Goal: Task Accomplishment & Management: Manage account settings

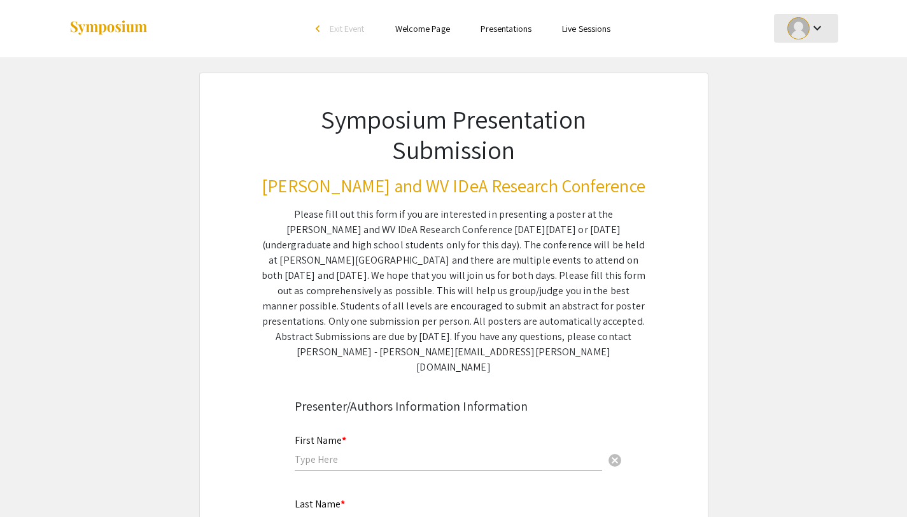
click at [809, 26] on div at bounding box center [798, 28] width 22 height 22
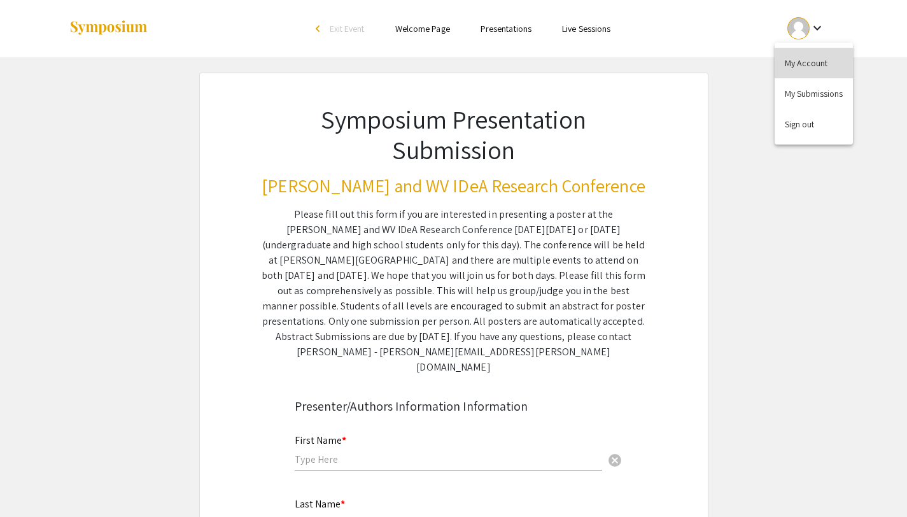
click at [820, 65] on button "My Account" at bounding box center [814, 63] width 78 height 31
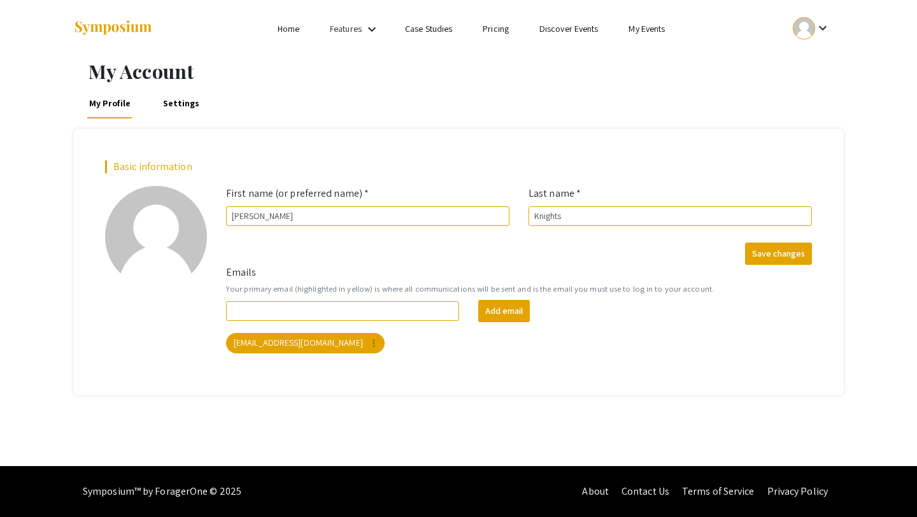
click at [102, 28] on img at bounding box center [113, 28] width 80 height 17
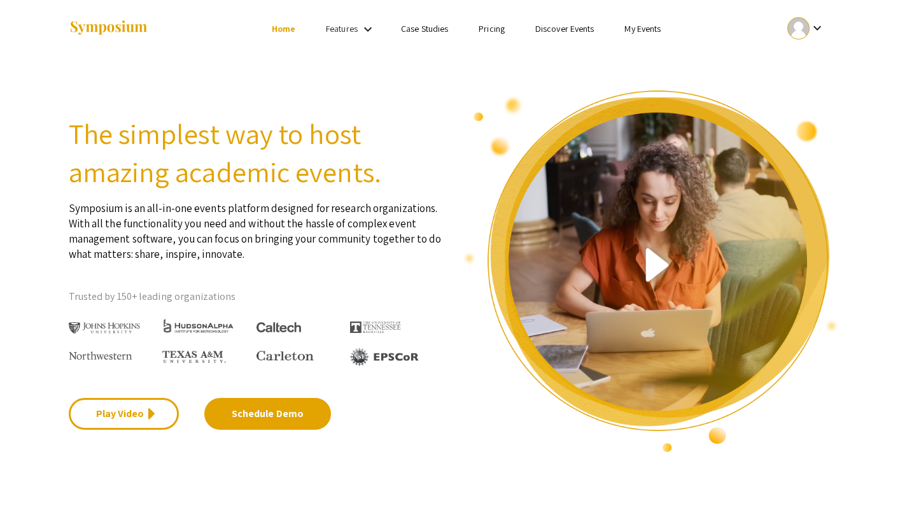
click at [628, 30] on link "My Events" at bounding box center [642, 28] width 36 height 11
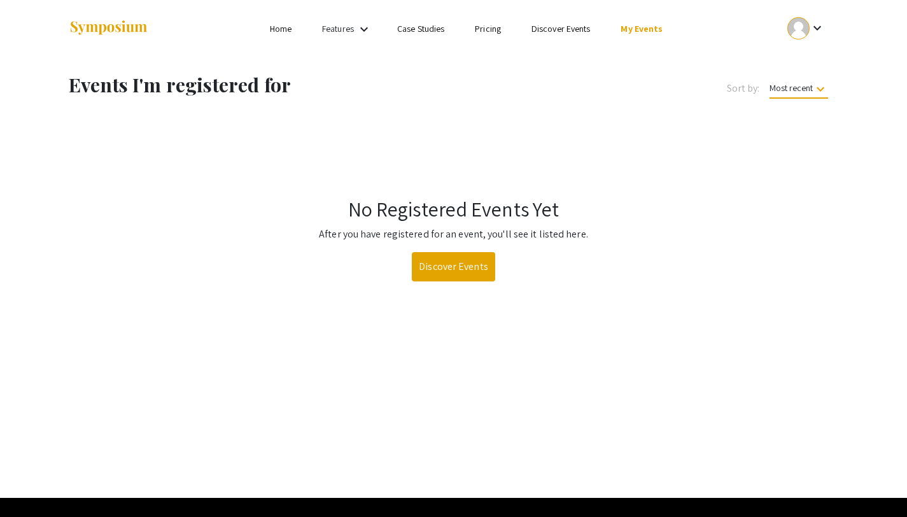
click at [291, 18] on div at bounding box center [196, 28] width 254 height 57
click at [279, 29] on link "Home" at bounding box center [281, 28] width 22 height 11
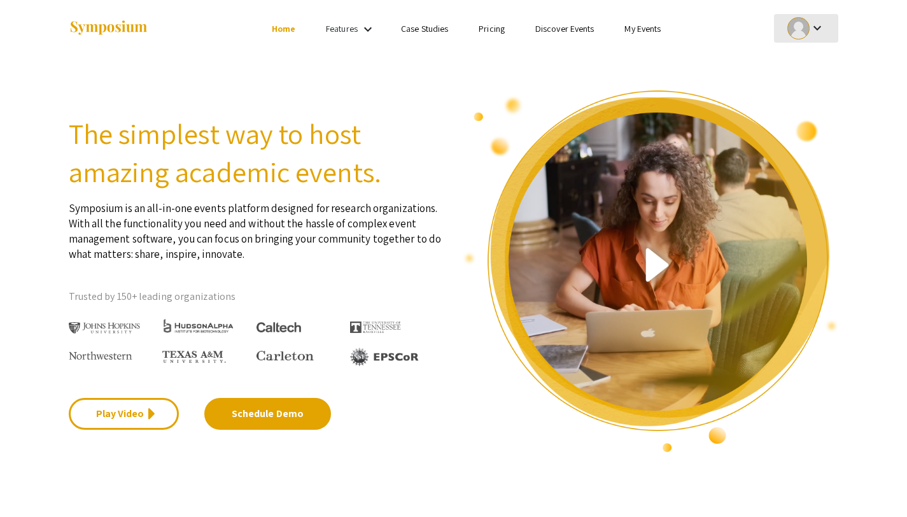
click at [814, 23] on mat-icon "keyboard_arrow_down" at bounding box center [817, 27] width 15 height 15
click at [819, 87] on button "My Submissions" at bounding box center [814, 93] width 78 height 31
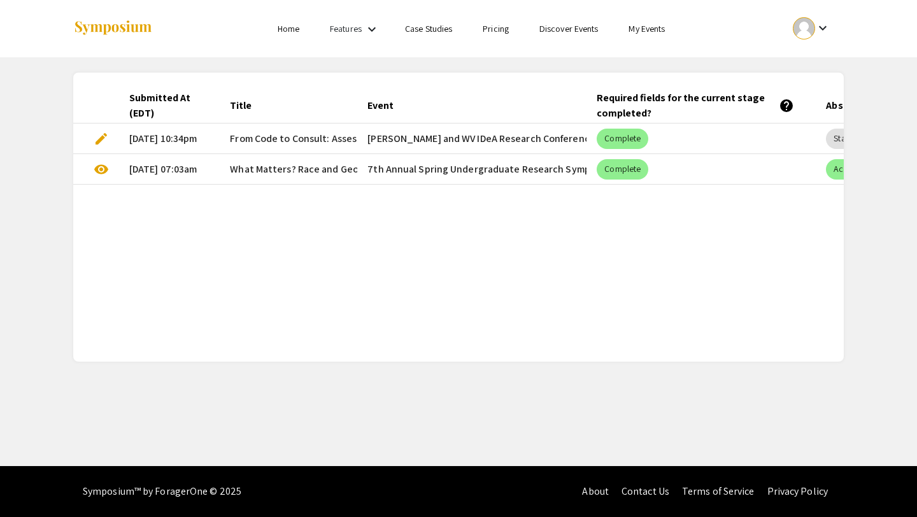
click at [313, 276] on div "Submitted At (EDT) Title Event Required fields for the current stage completed?…" at bounding box center [458, 217] width 770 height 258
